Goal: Task Accomplishment & Management: Manage account settings

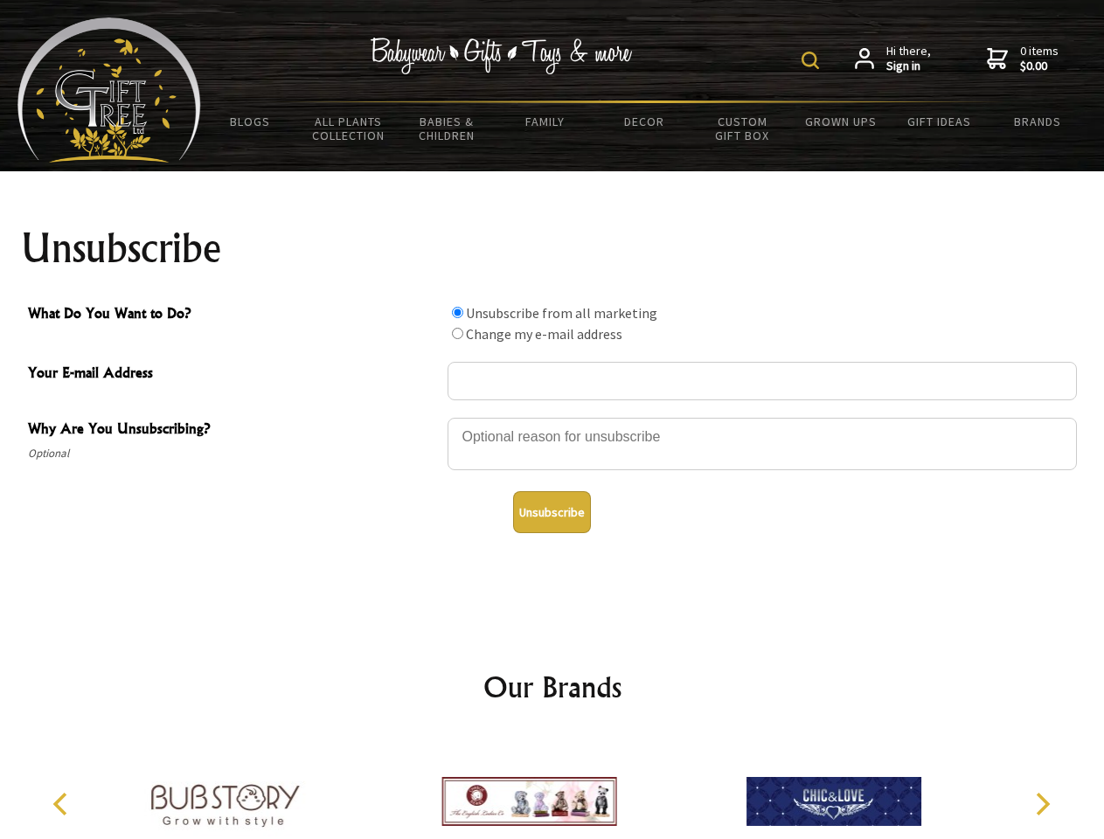
click at [813, 60] on img at bounding box center [809, 60] width 17 height 17
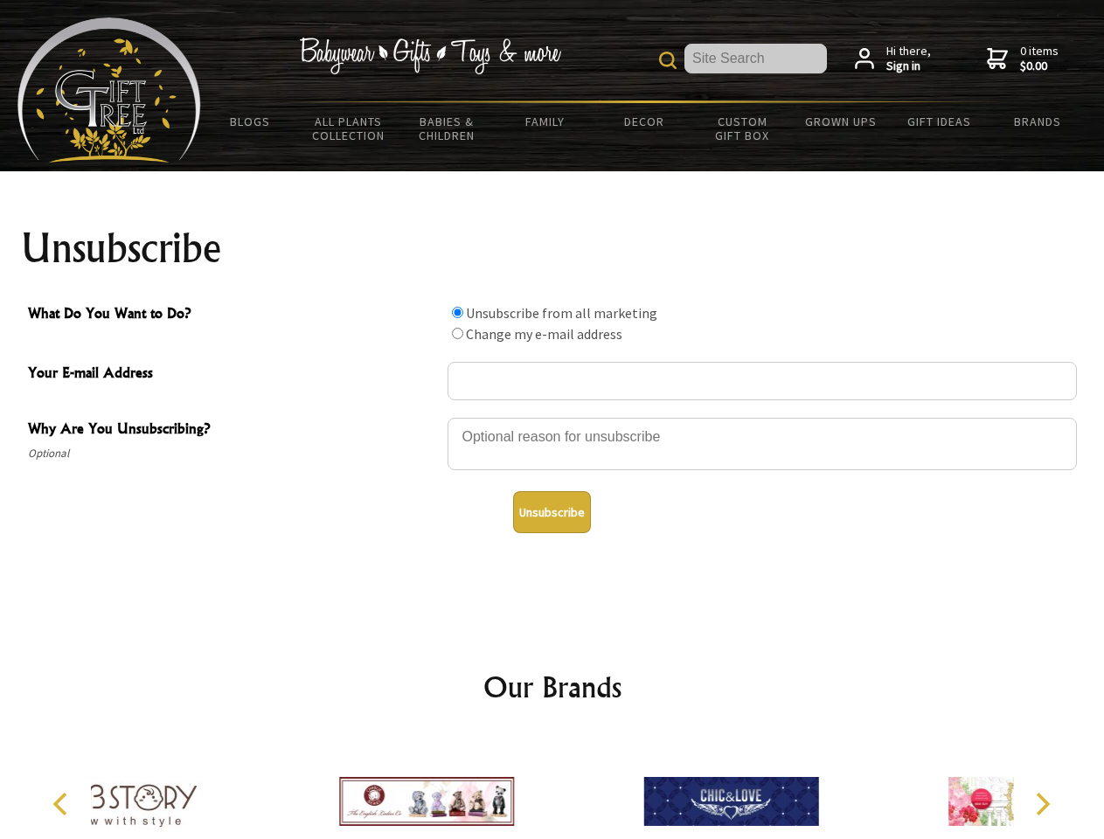
click at [552, 417] on div at bounding box center [761, 446] width 629 height 61
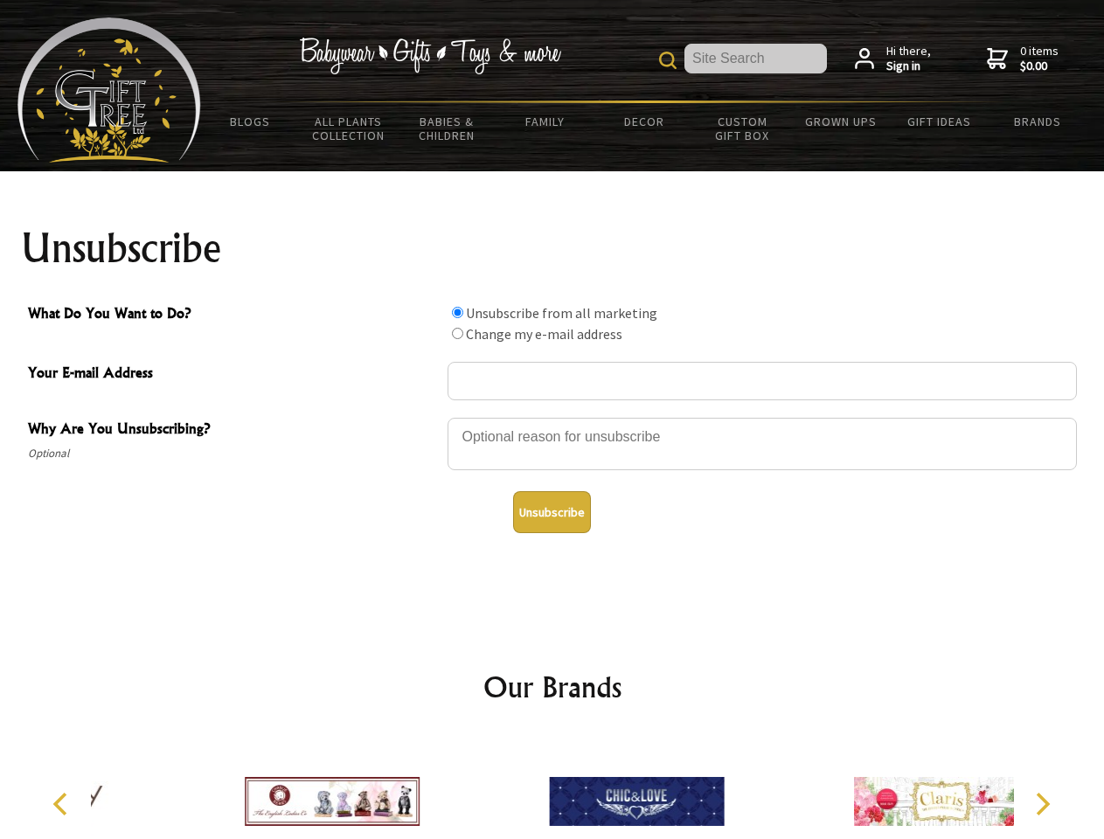
click at [457, 312] on input "What Do You Want to Do?" at bounding box center [457, 312] width 11 height 11
click at [457, 333] on input "What Do You Want to Do?" at bounding box center [457, 333] width 11 height 11
radio input "true"
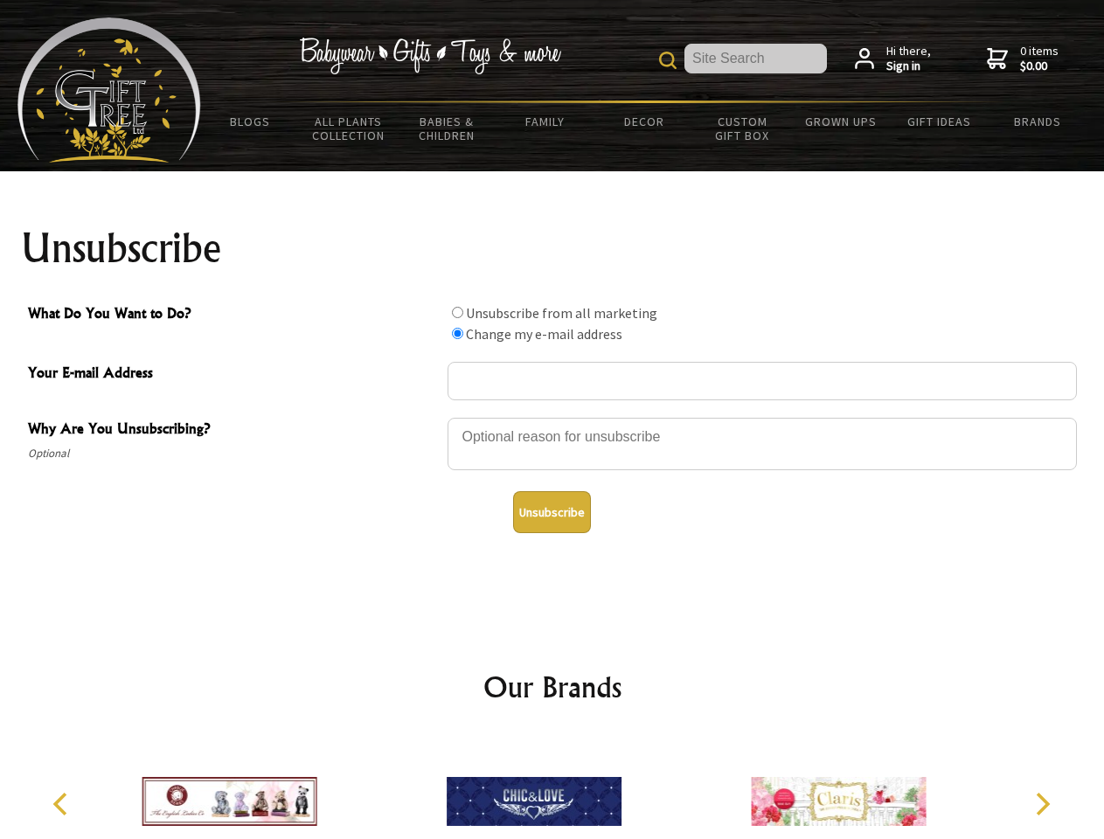
click at [551, 512] on button "Unsubscribe" at bounding box center [552, 512] width 78 height 42
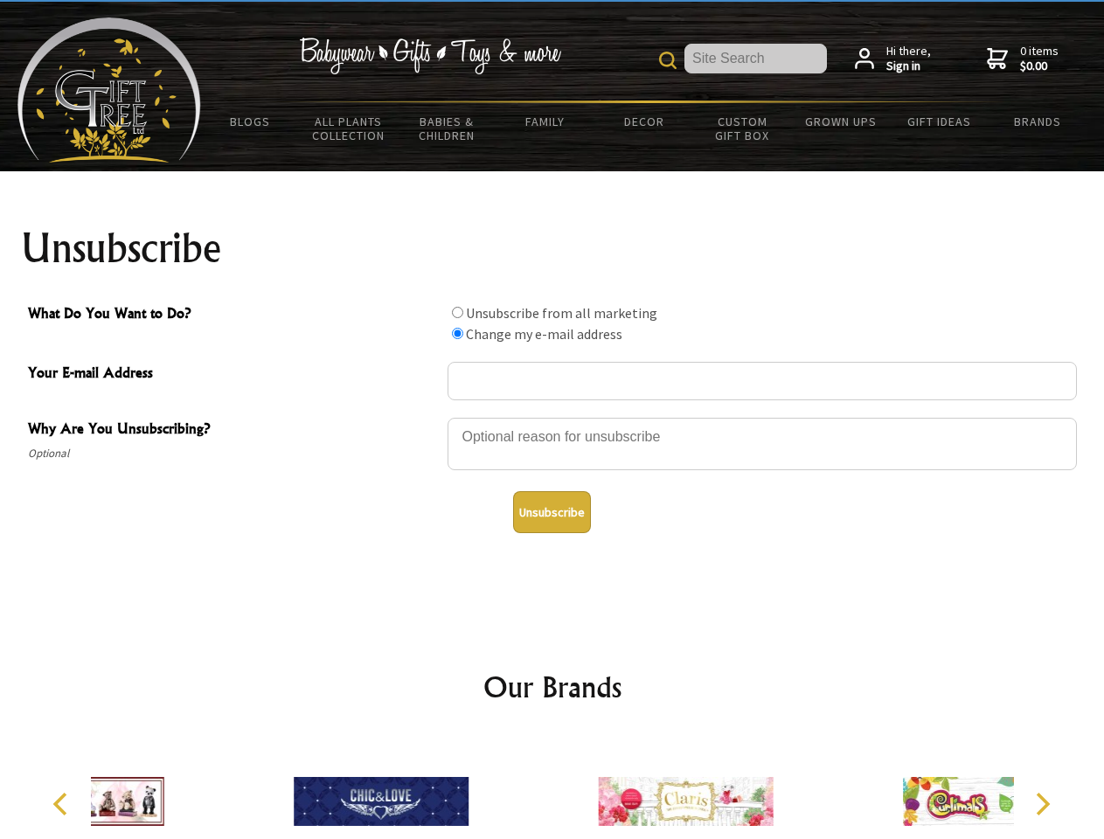
click at [63, 804] on icon "Previous" at bounding box center [62, 804] width 23 height 23
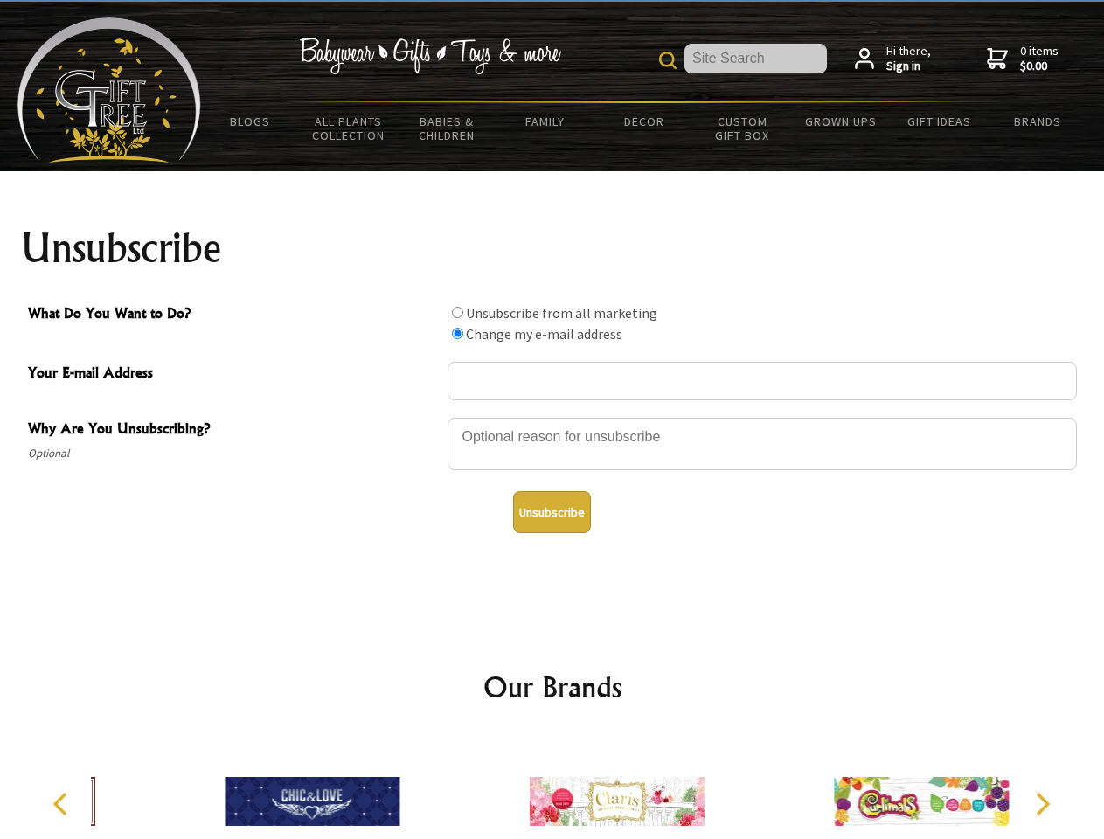
click at [1042, 804] on icon "Next" at bounding box center [1040, 804] width 23 height 23
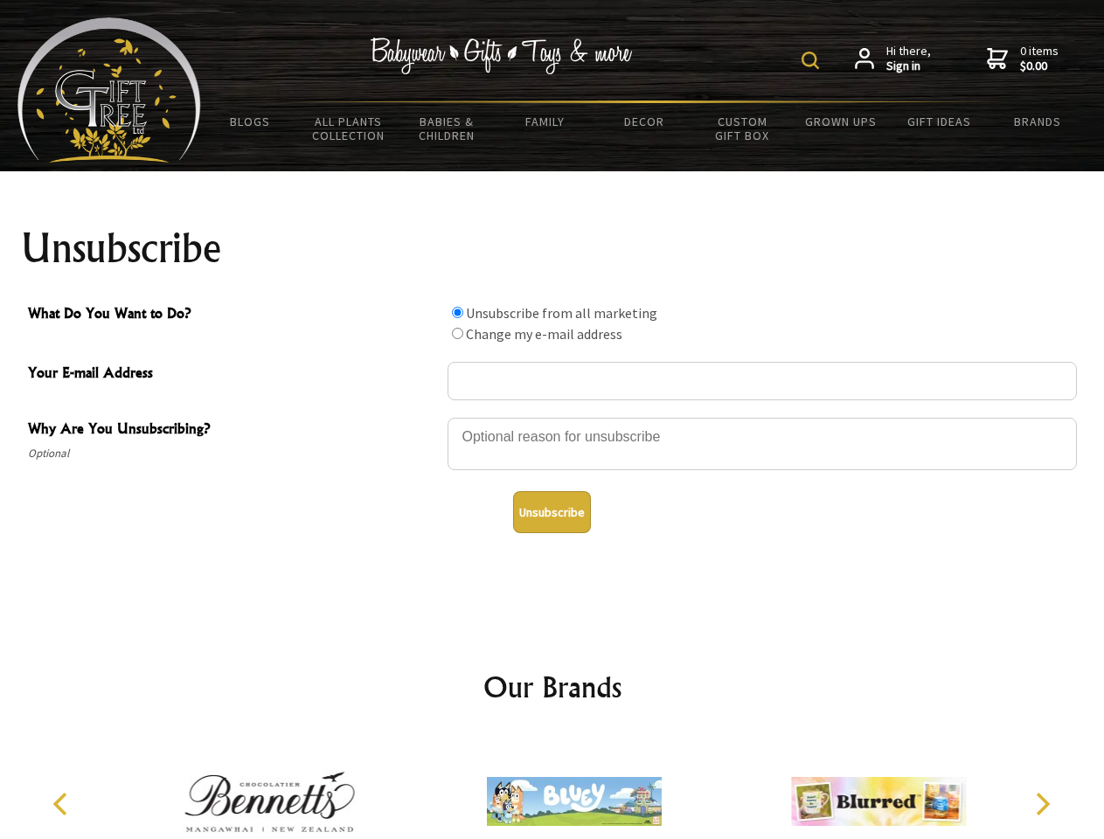
click at [813, 60] on img at bounding box center [809, 60] width 17 height 17
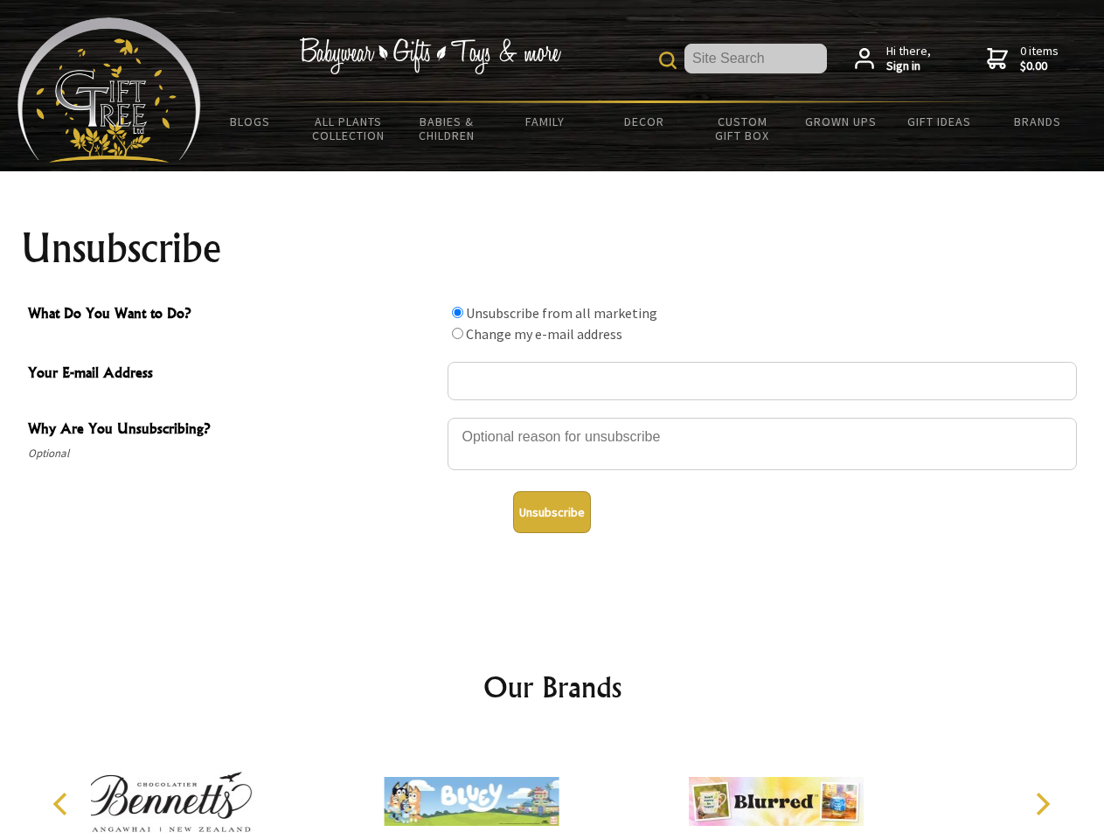
click at [552, 417] on div at bounding box center [761, 446] width 629 height 61
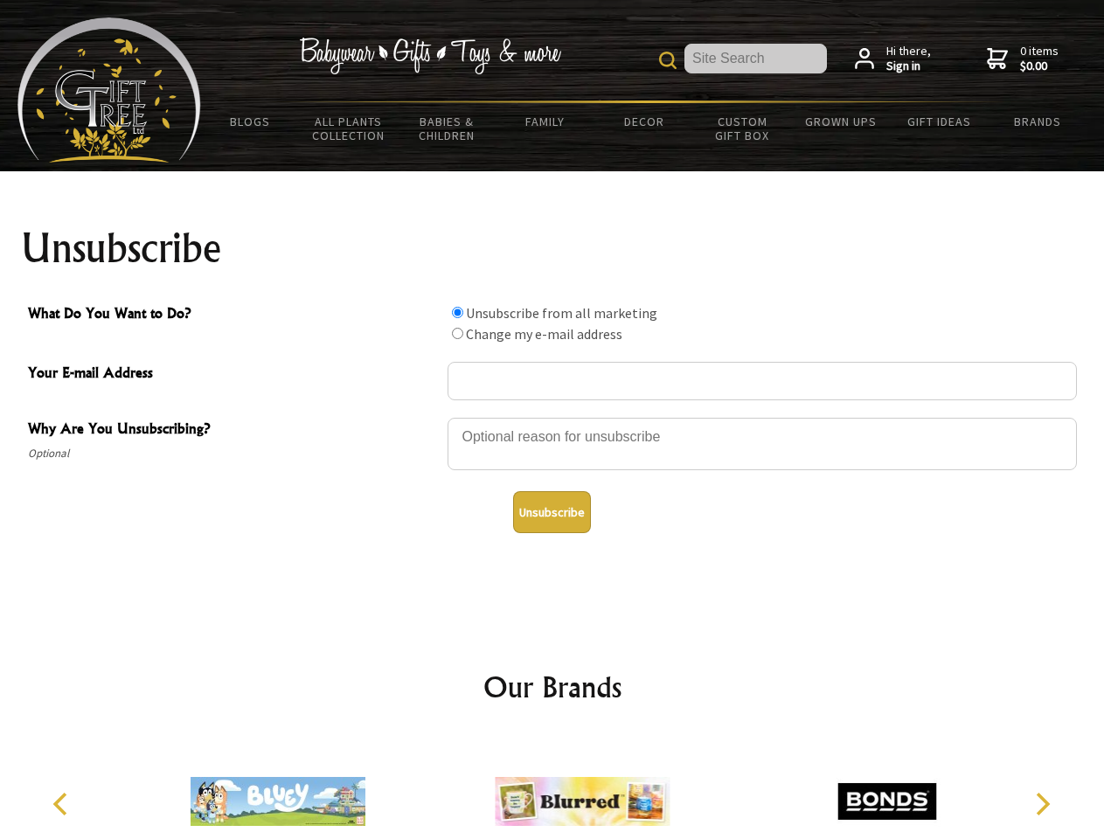
click at [457, 312] on input "What Do You Want to Do?" at bounding box center [457, 312] width 11 height 11
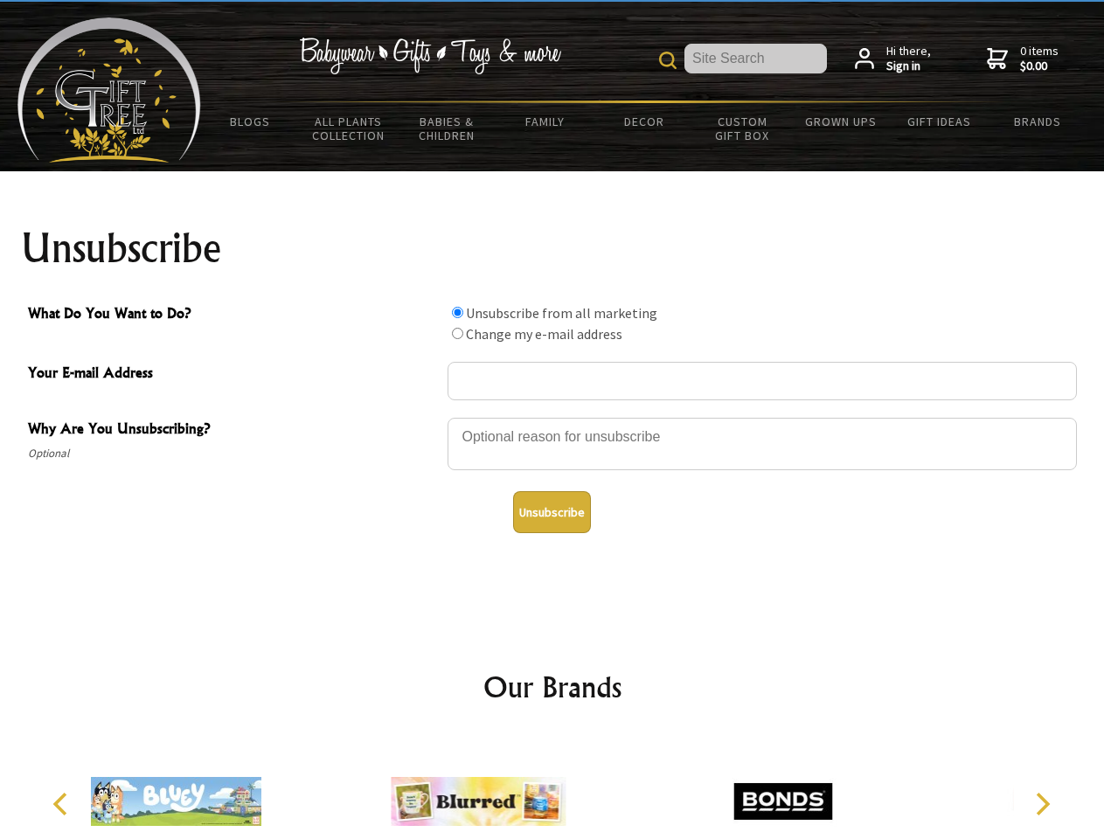
click at [457, 333] on input "What Do You Want to Do?" at bounding box center [457, 333] width 11 height 11
radio input "true"
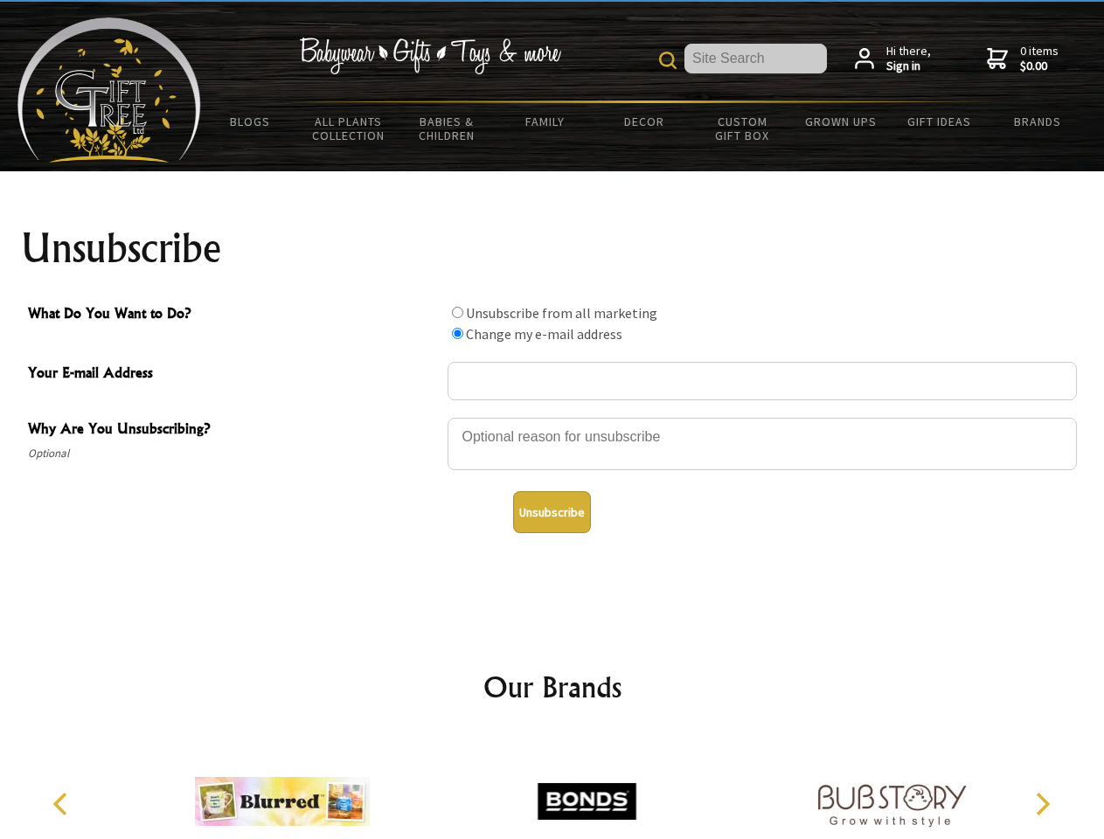
click at [551, 512] on button "Unsubscribe" at bounding box center [552, 512] width 78 height 42
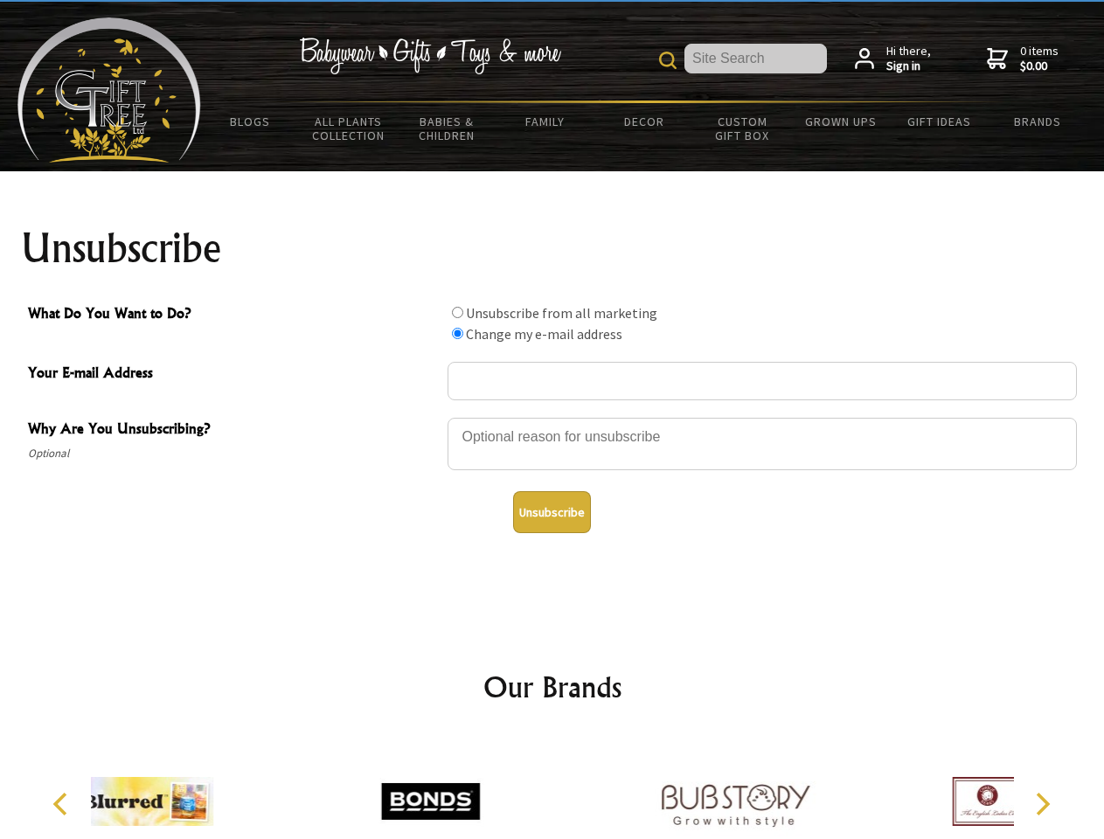
click at [552, 787] on div at bounding box center [430, 804] width 304 height 136
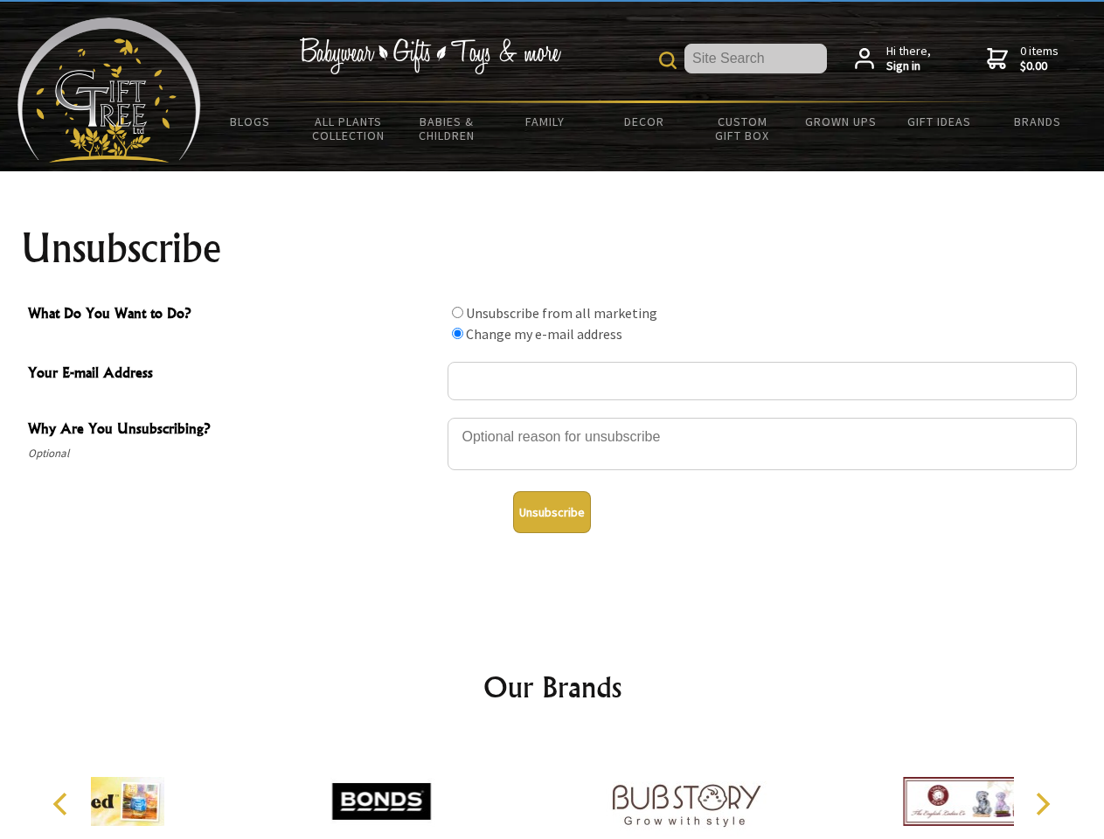
click at [63, 804] on icon "Previous" at bounding box center [62, 804] width 23 height 23
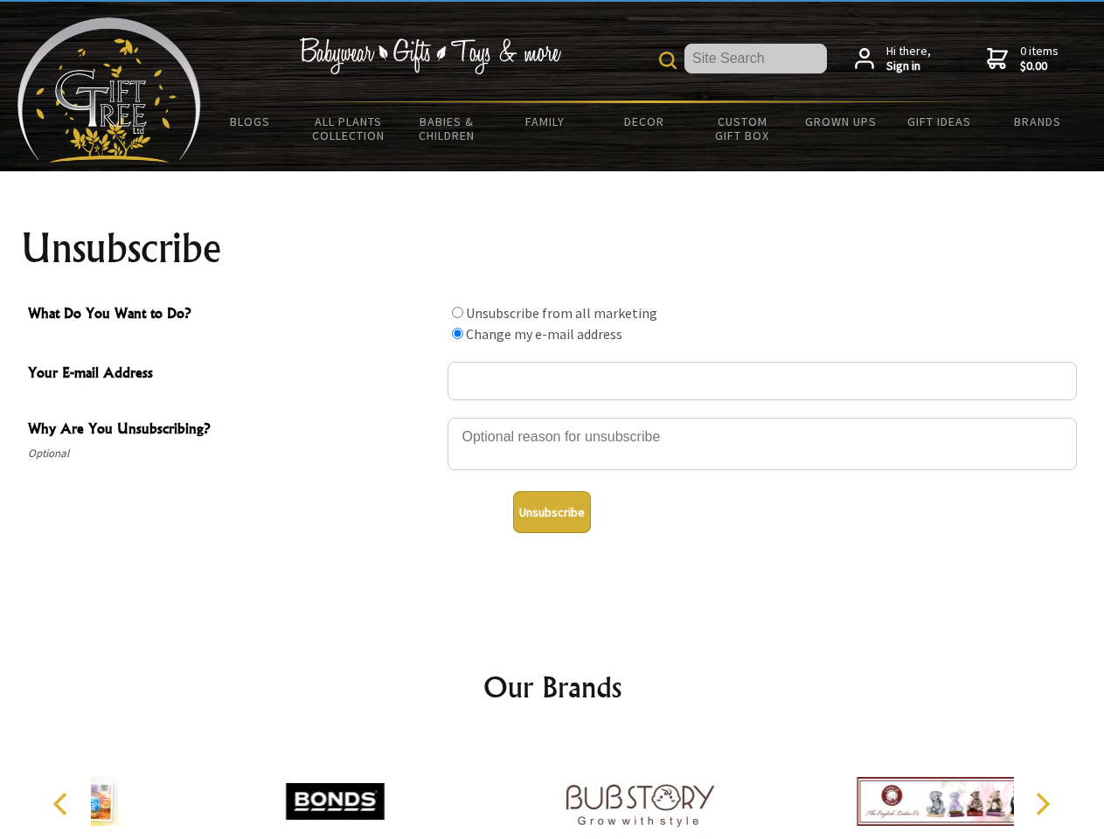
click at [1042, 804] on icon "Next" at bounding box center [1040, 804] width 23 height 23
